Goal: Communication & Community: Answer question/provide support

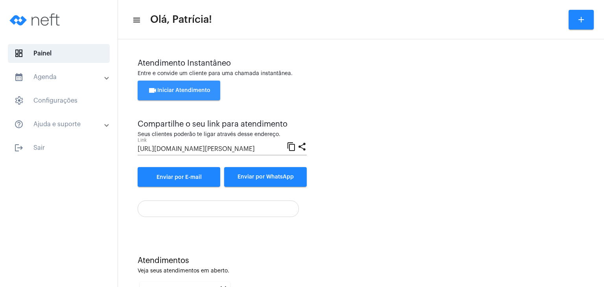
click at [208, 96] on button "videocam Iniciar Atendimento" at bounding box center [179, 91] width 83 height 20
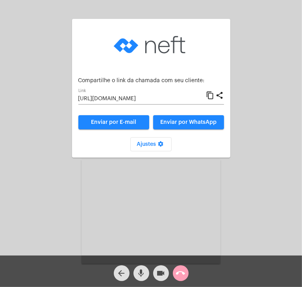
click at [179, 273] on mat-icon "call_end" at bounding box center [180, 273] width 9 height 9
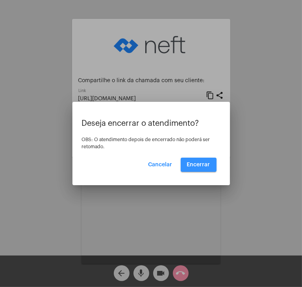
click at [199, 167] on span "Encerrar" at bounding box center [198, 165] width 23 height 6
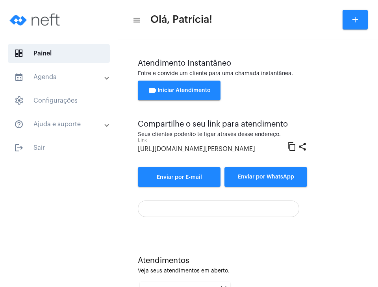
click at [192, 93] on span "videocam Iniciar Atendimento" at bounding box center [179, 91] width 63 height 6
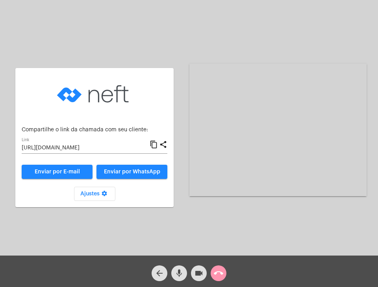
click at [88, 151] on div "[URL][DOMAIN_NAME] Link" at bounding box center [86, 145] width 128 height 15
click at [112, 145] on input "[URL][DOMAIN_NAME]" at bounding box center [86, 148] width 128 height 6
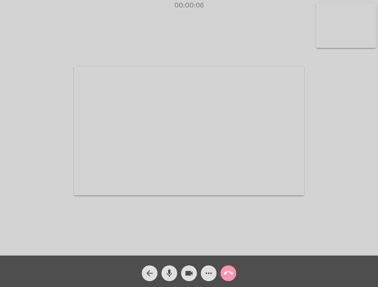
click at [358, 37] on video at bounding box center [346, 25] width 60 height 45
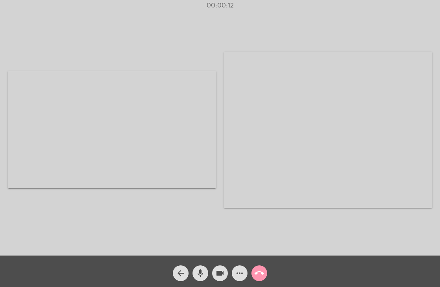
click at [340, 79] on video at bounding box center [328, 130] width 208 height 156
